Goal: Information Seeking & Learning: Learn about a topic

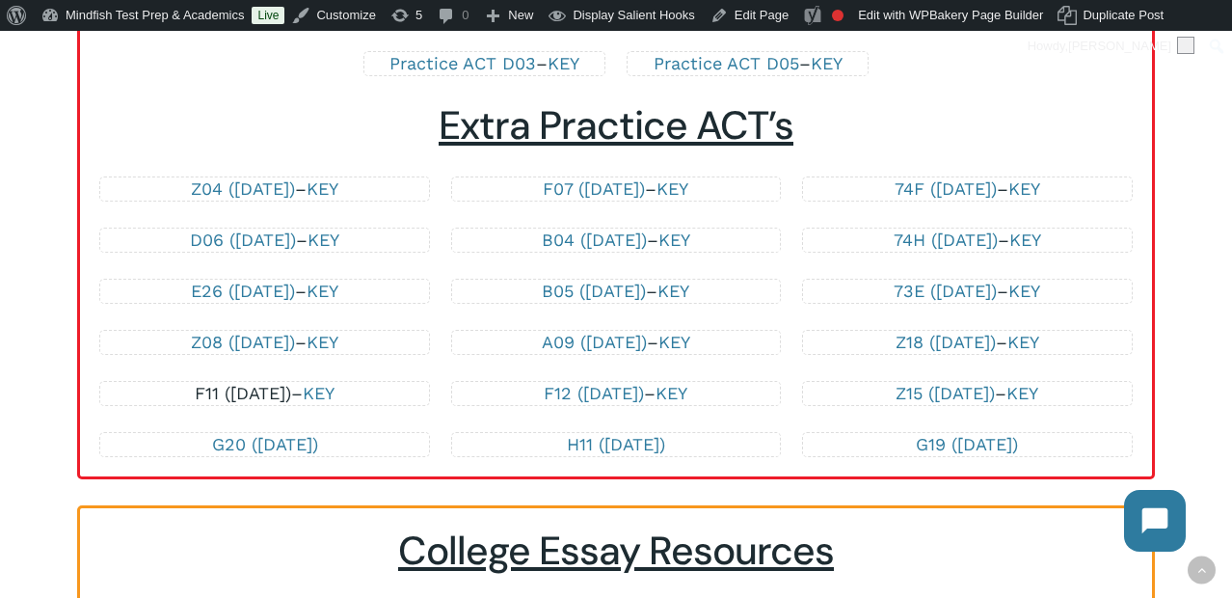
scroll to position [4172, 0]
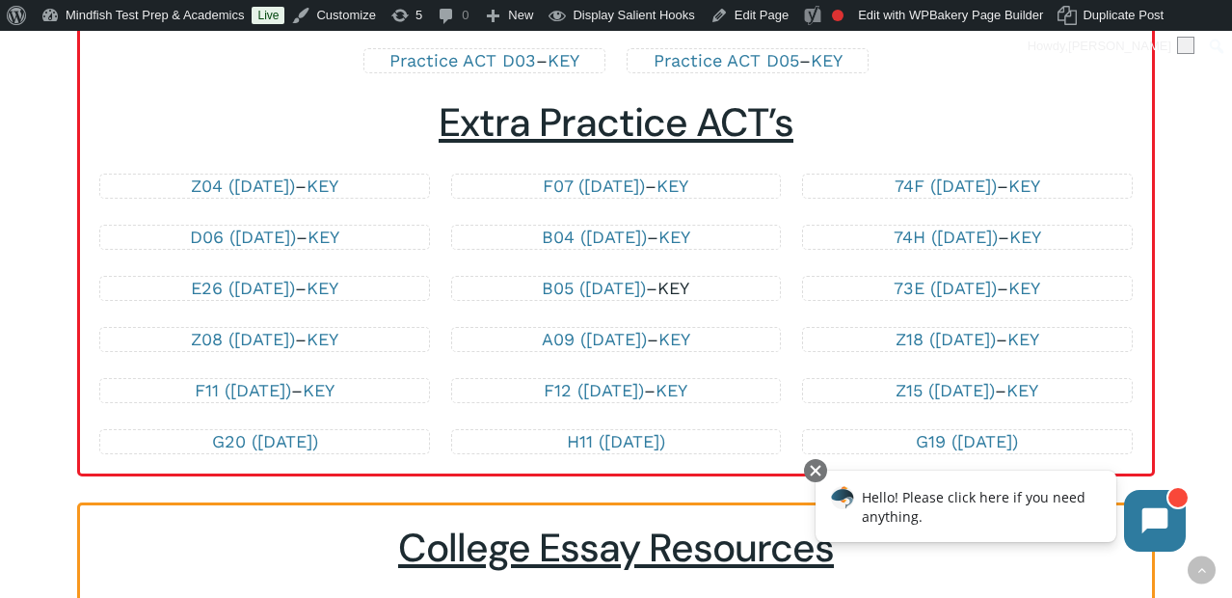
click at [689, 285] on link "KEY" at bounding box center [673, 288] width 32 height 20
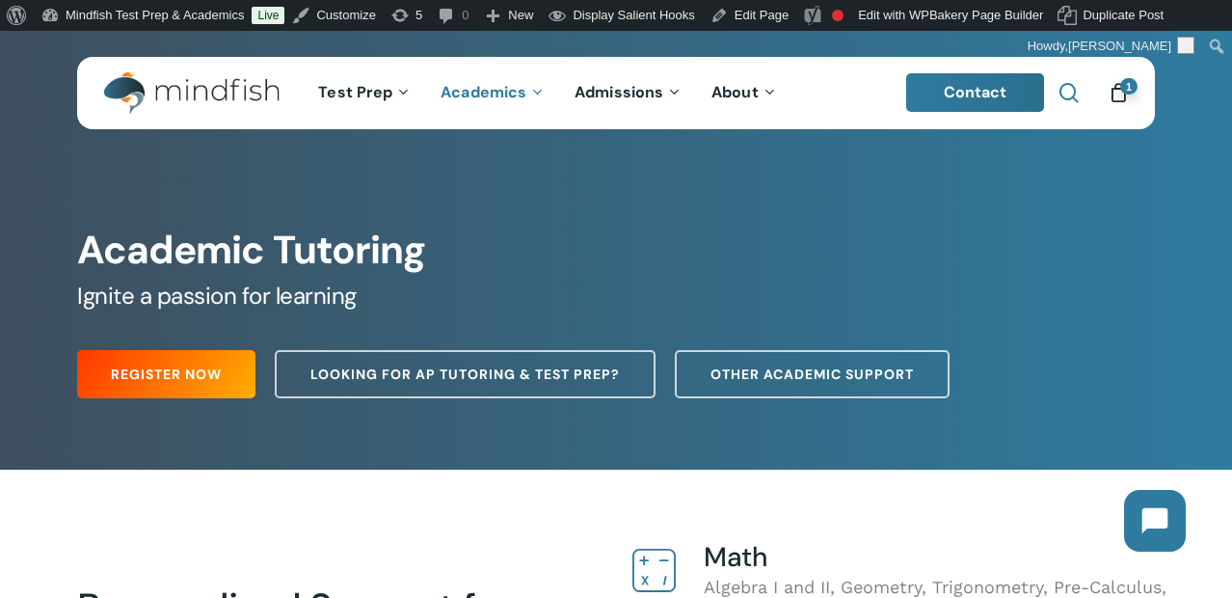
click at [1072, 93] on span "Main Menu" at bounding box center [1068, 92] width 19 height 19
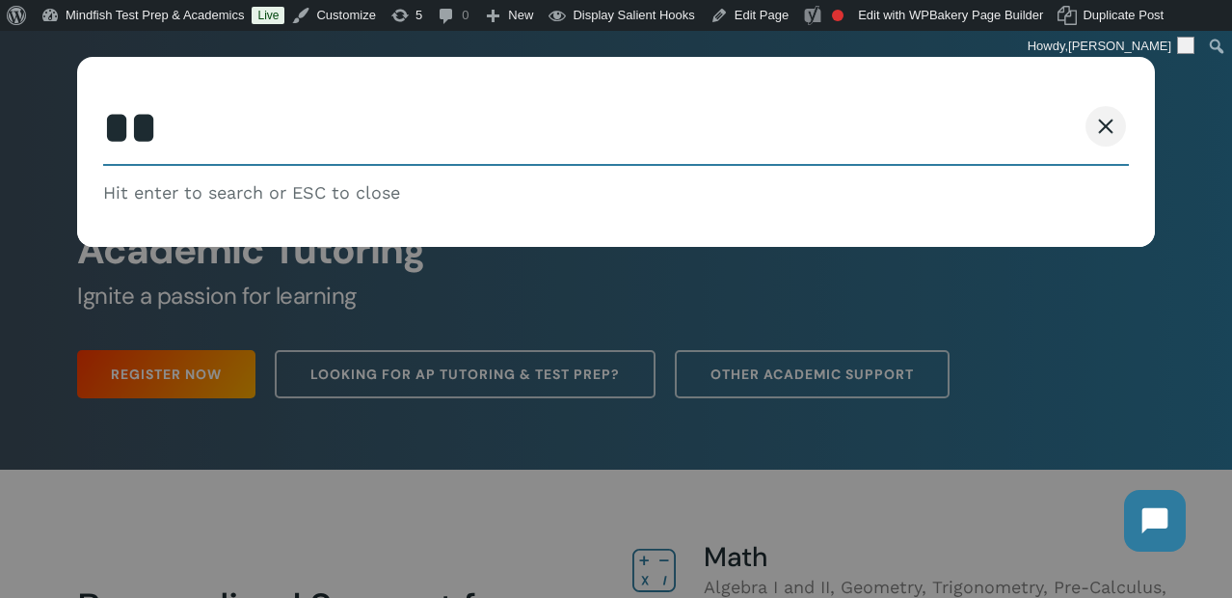
type input "*"
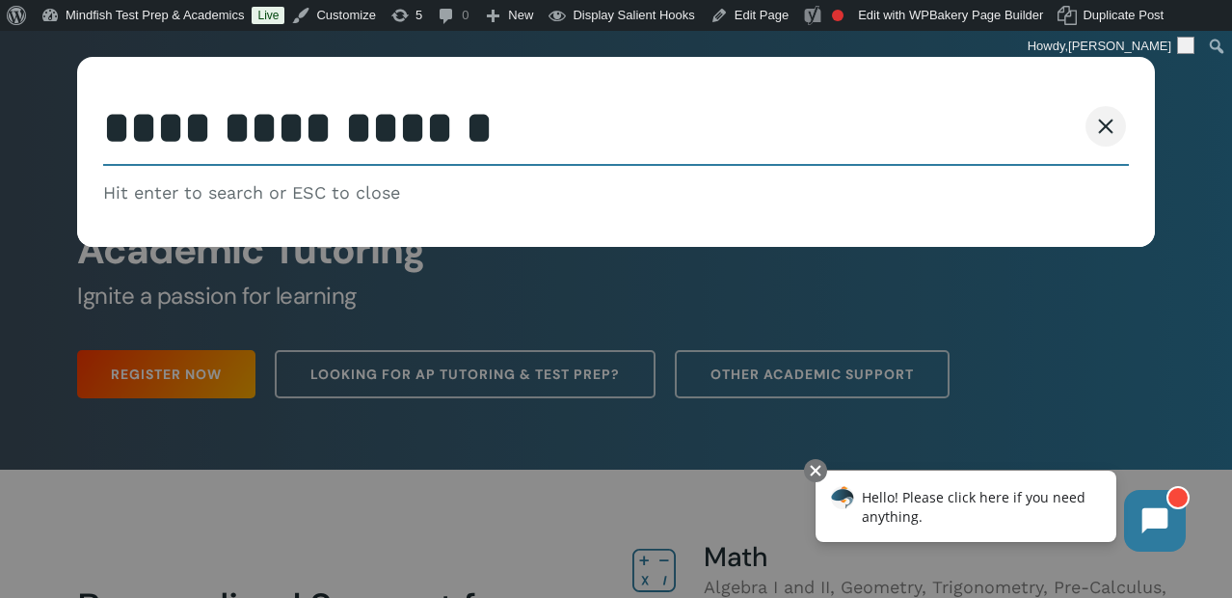
type input "**********"
click at [988, 106] on button "Search" at bounding box center [1032, 126] width 88 height 40
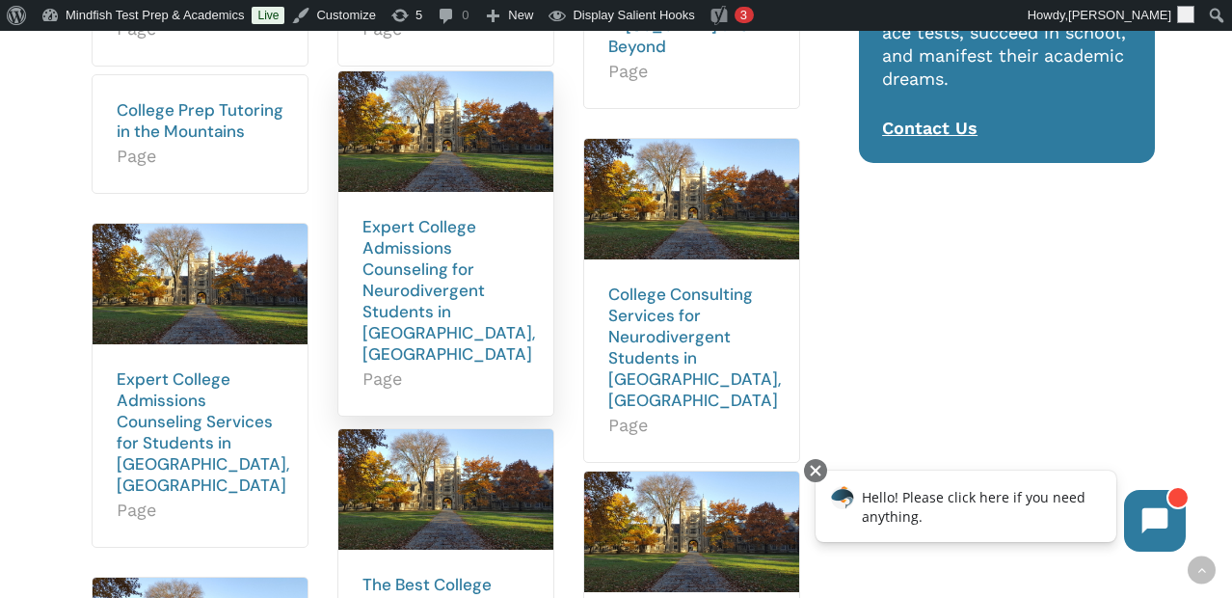
scroll to position [631, 0]
